Goal: Task Accomplishment & Management: Manage account settings

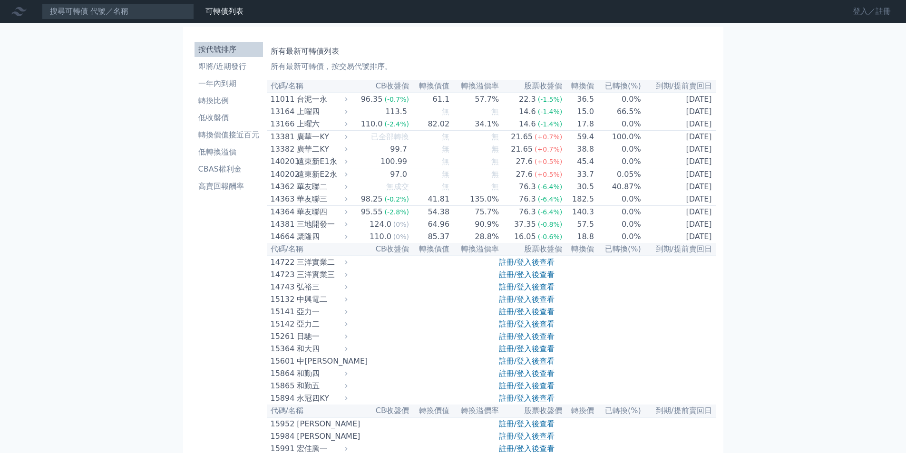
click at [857, 12] on link "登入／註冊" at bounding box center [871, 11] width 53 height 15
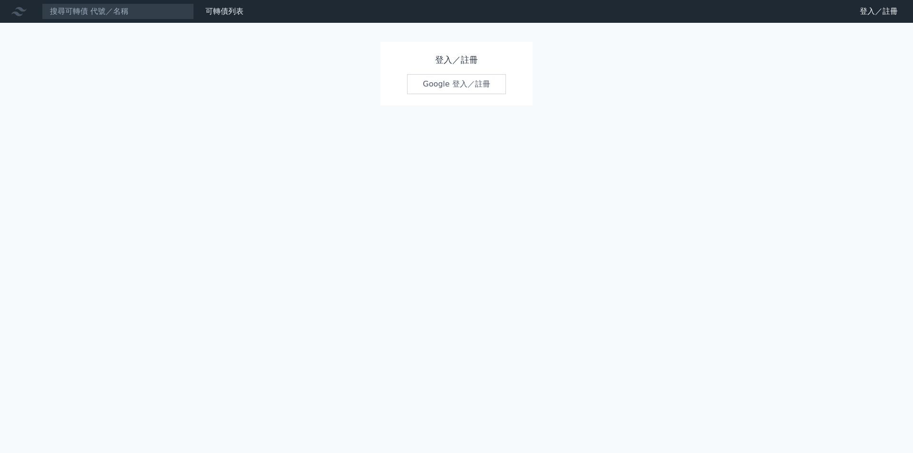
click at [469, 88] on link "Google 登入／註冊" at bounding box center [456, 84] width 99 height 20
